Goal: Task Accomplishment & Management: Manage account settings

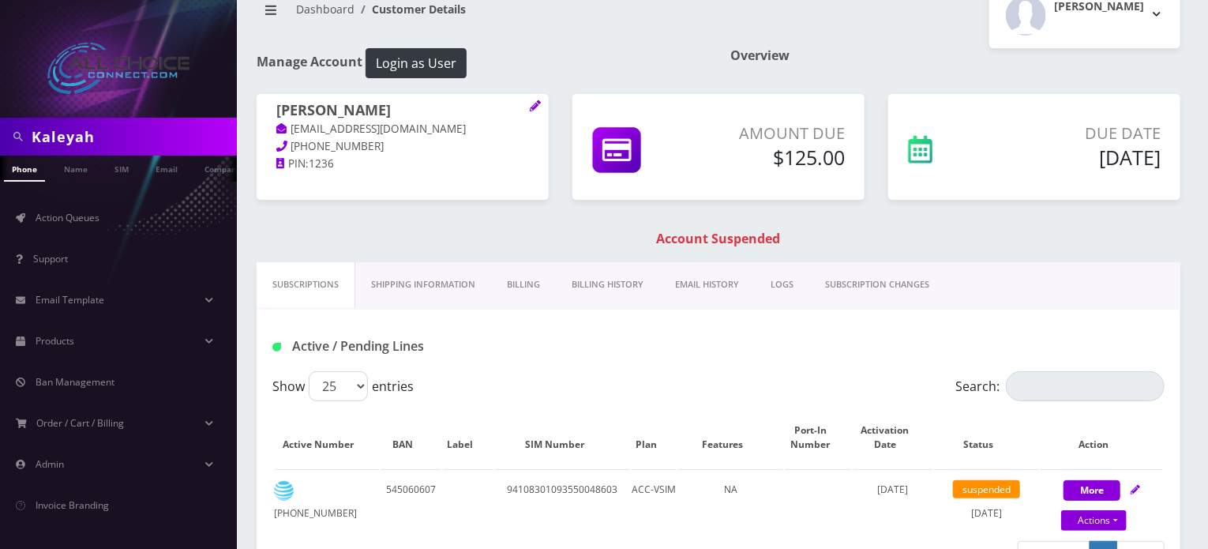
scroll to position [32, 0]
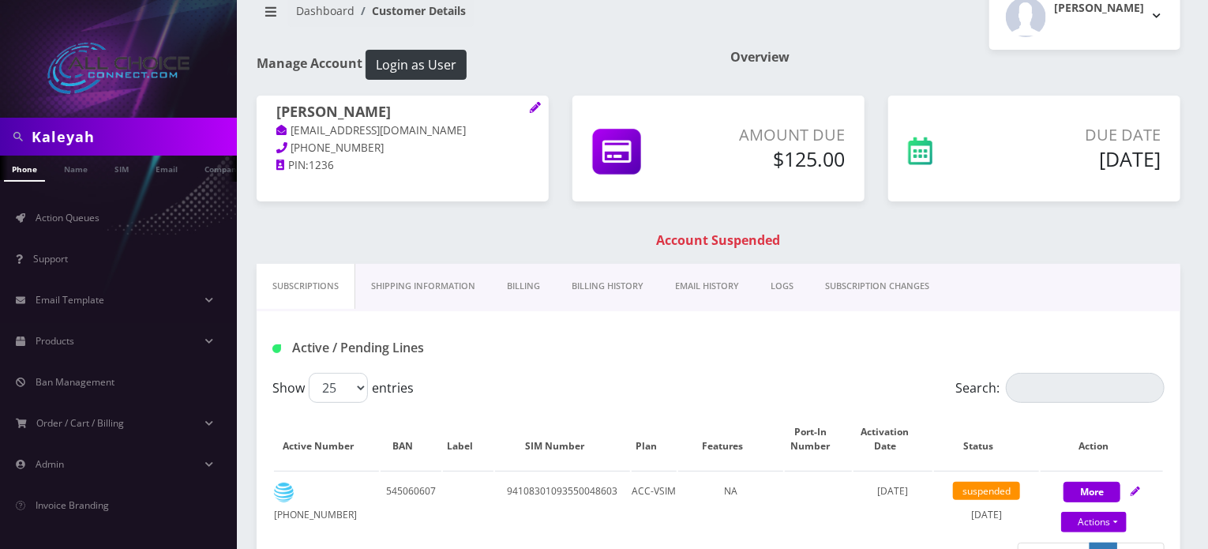
click at [607, 283] on link "Billing History" at bounding box center [607, 286] width 103 height 45
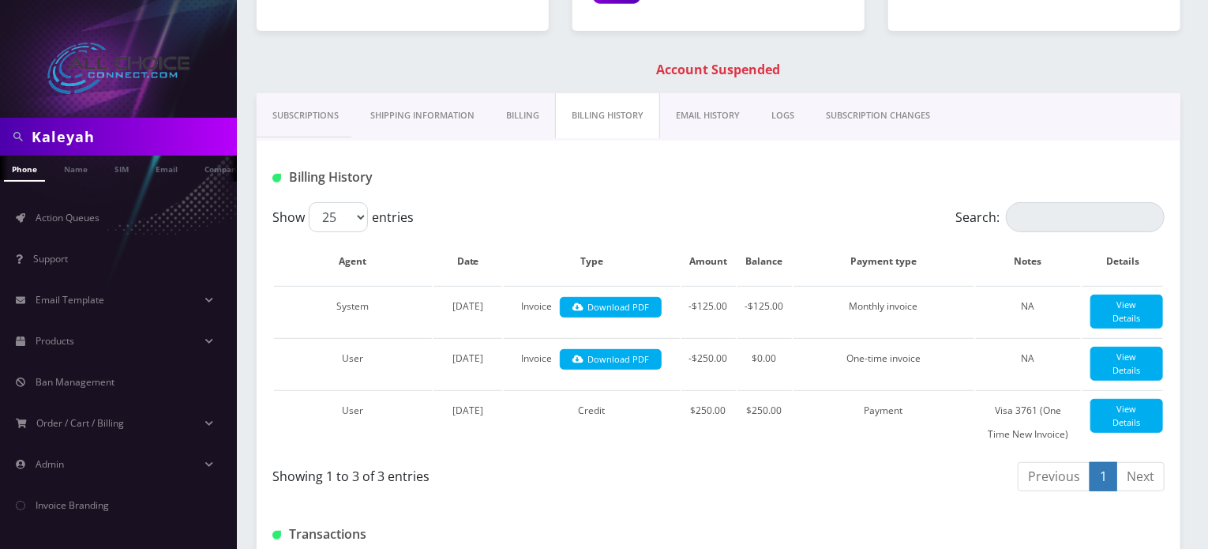
scroll to position [0, 0]
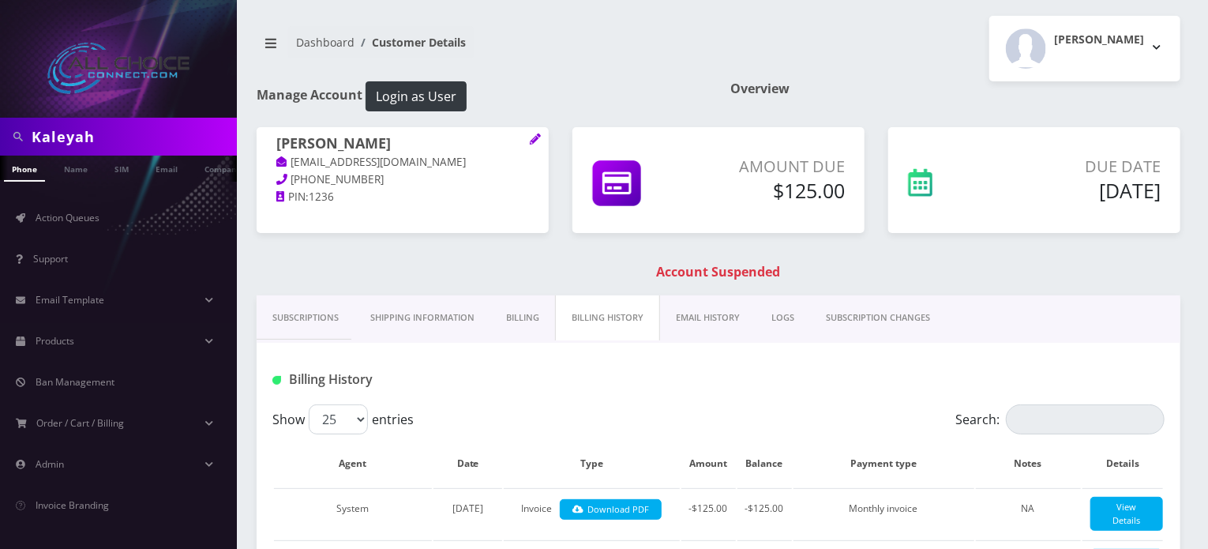
click at [62, 135] on input "Kaleyah" at bounding box center [132, 137] width 201 height 30
click at [563, 263] on div "Kaleyah Williams kaleyahwilliams7@gmail.com 254-252-1236 PIN: 1236 Amount Due $…" at bounding box center [718, 211] width 947 height 168
click at [1129, 54] on div "Rob W" at bounding box center [1099, 48] width 90 height 40
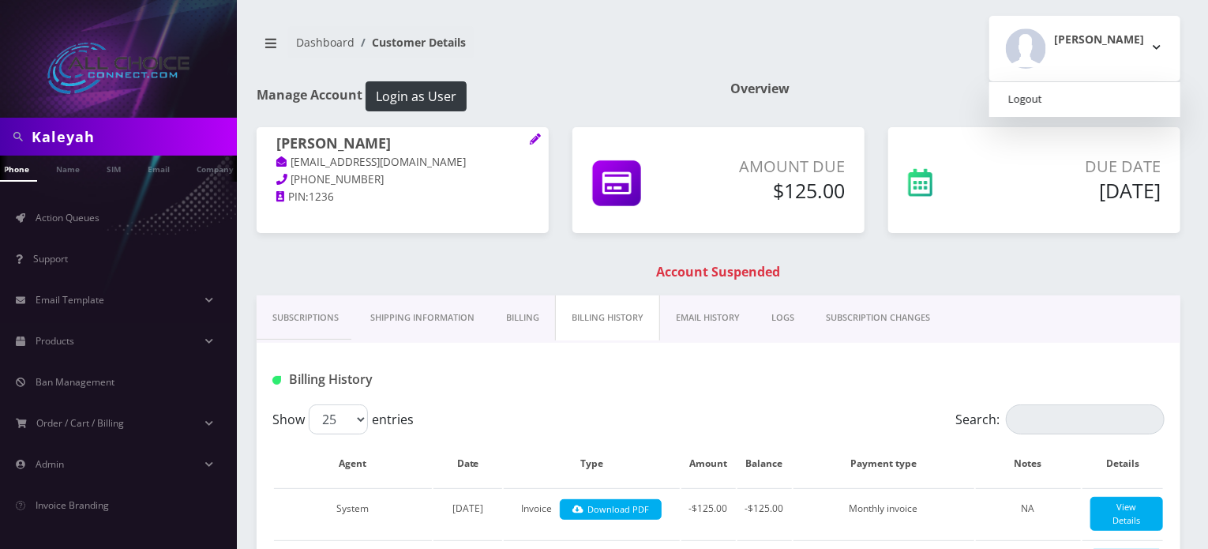
click at [1095, 97] on link "Logout" at bounding box center [1084, 99] width 191 height 22
